Goal: Find specific page/section: Find specific page/section

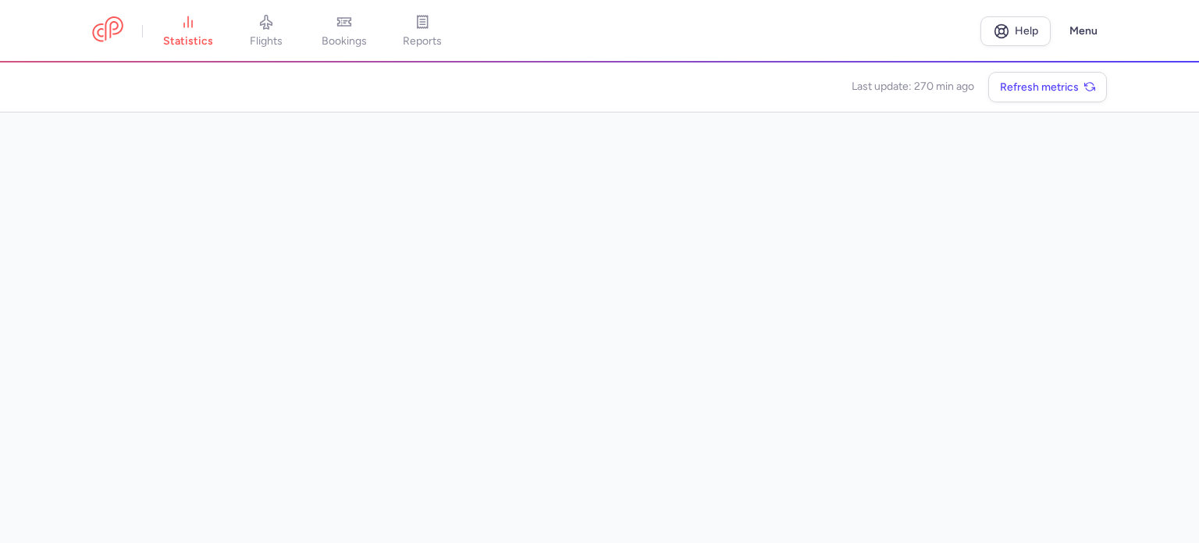
click at [259, 20] on link "flights" at bounding box center [266, 31] width 78 height 34
click at [227, 37] on li "statistics" at bounding box center [266, 31] width 78 height 34
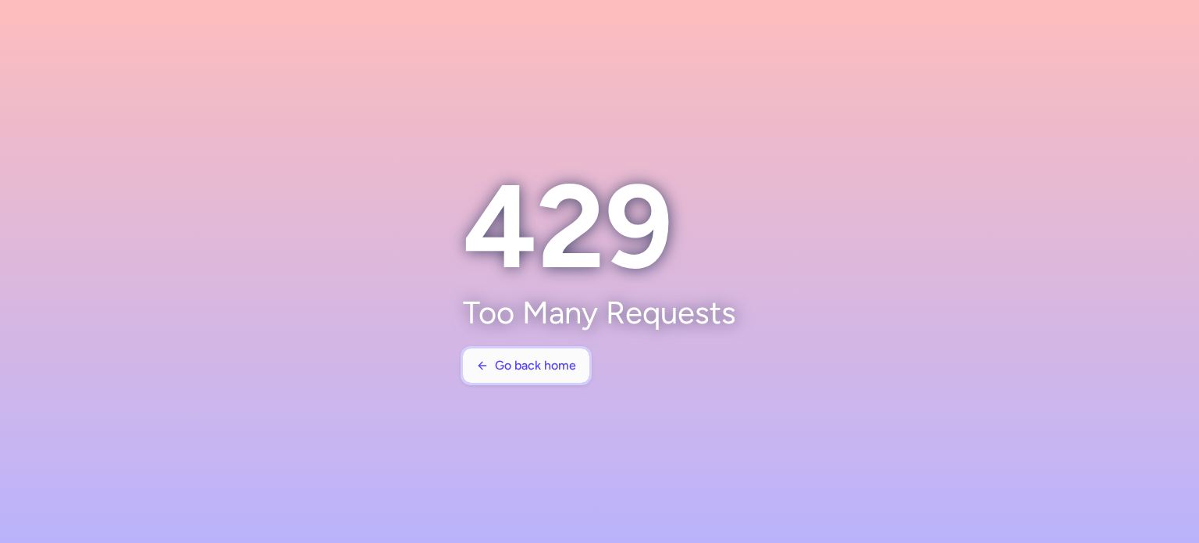
click at [514, 367] on span "Go back home" at bounding box center [535, 365] width 81 height 14
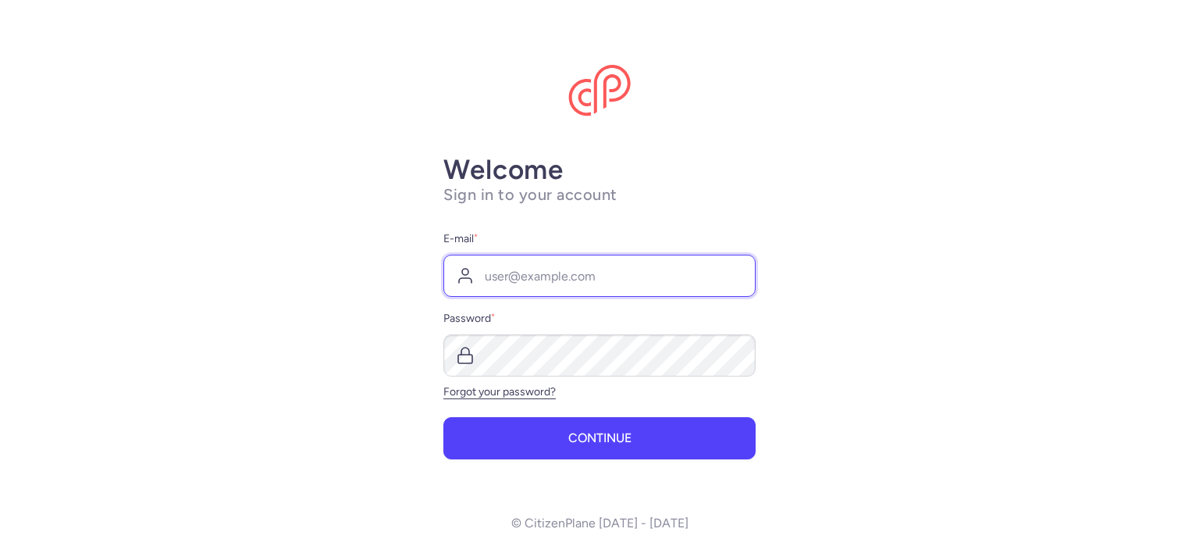
type input "[EMAIL_ADDRESS][DOMAIN_NAME]"
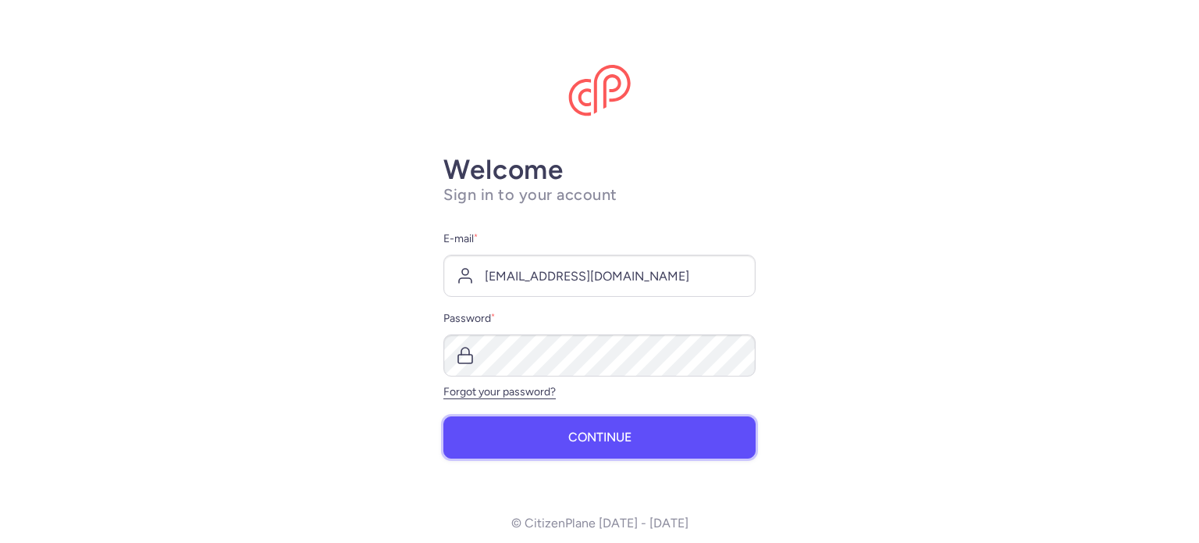
drag, startPoint x: 575, startPoint y: 434, endPoint x: 564, endPoint y: 425, distance: 13.8
click at [575, 434] on span "Continue" at bounding box center [599, 437] width 63 height 14
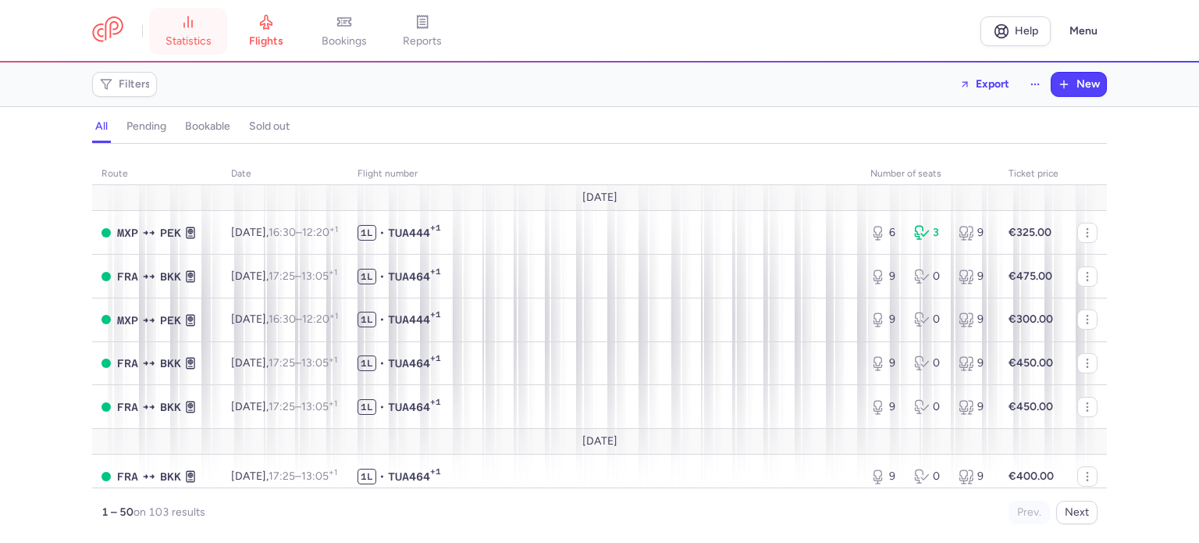
click at [208, 34] on span "statistics" at bounding box center [189, 41] width 46 height 14
